Goal: Navigation & Orientation: Go to known website

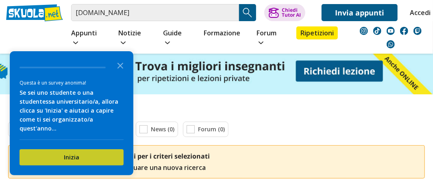
click at [75, 157] on button "Inizia" at bounding box center [72, 157] width 104 height 16
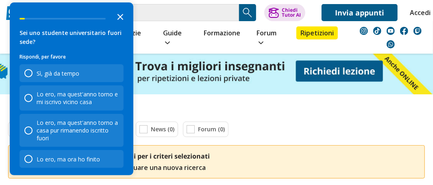
click at [122, 17] on icon "Close the survey" at bounding box center [120, 16] width 16 height 16
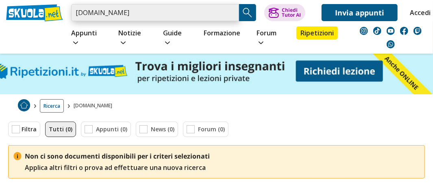
click at [136, 9] on input "akuola.net" at bounding box center [155, 12] width 168 height 17
type input "a"
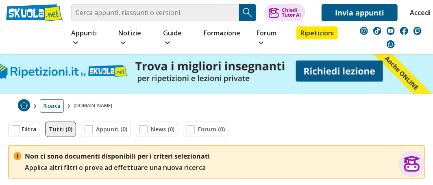
click at [421, 13] on link "Accedi" at bounding box center [418, 12] width 17 height 17
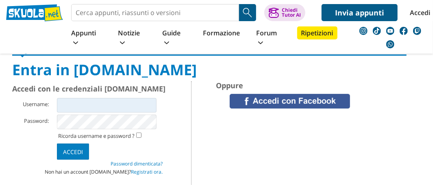
scroll to position [41, 0]
